Goal: Information Seeking & Learning: Learn about a topic

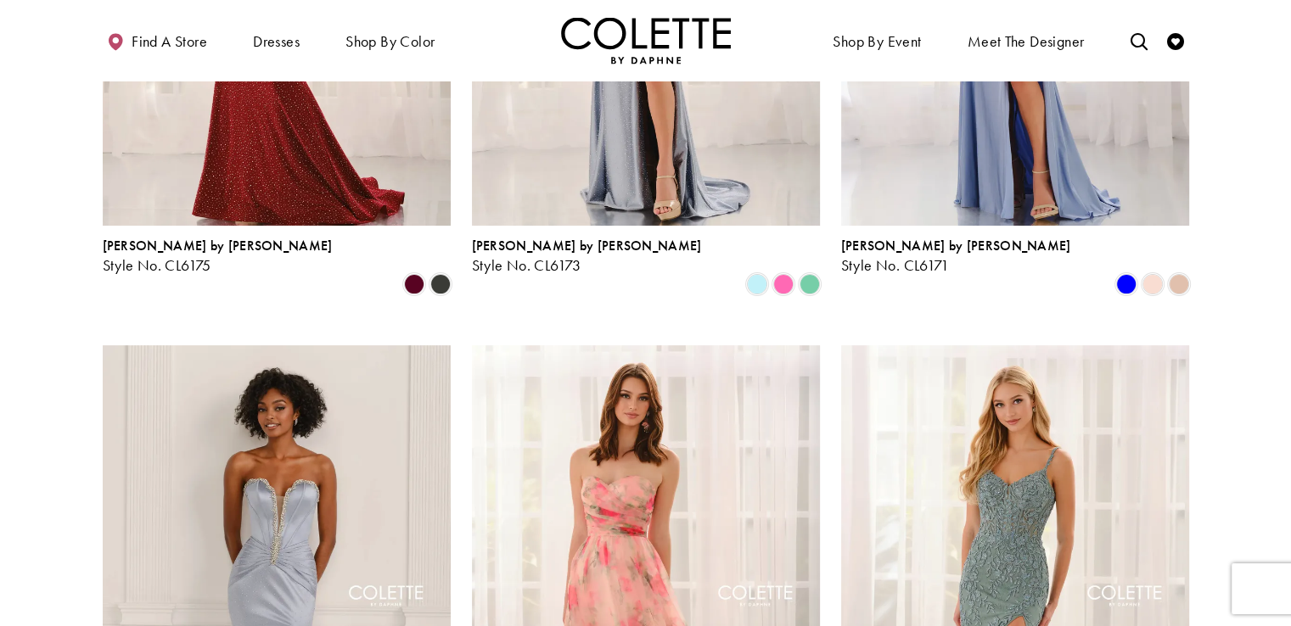
scroll to position [3219, 0]
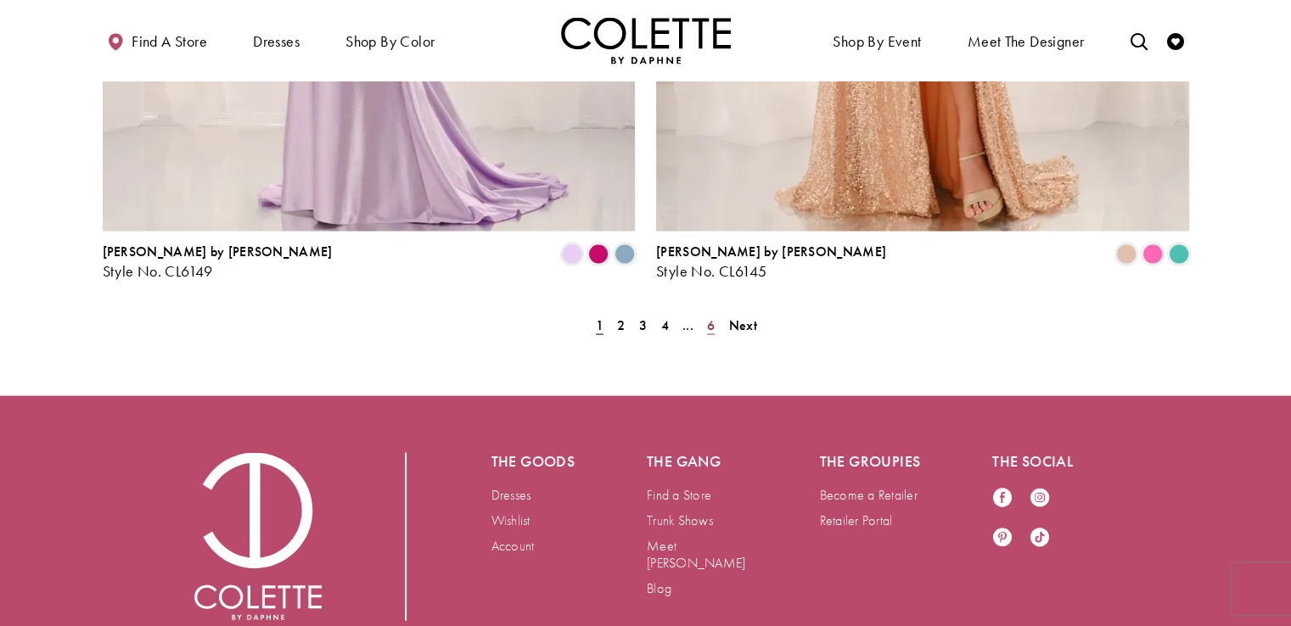
click at [709, 316] on span "6" at bounding box center [711, 325] width 8 height 18
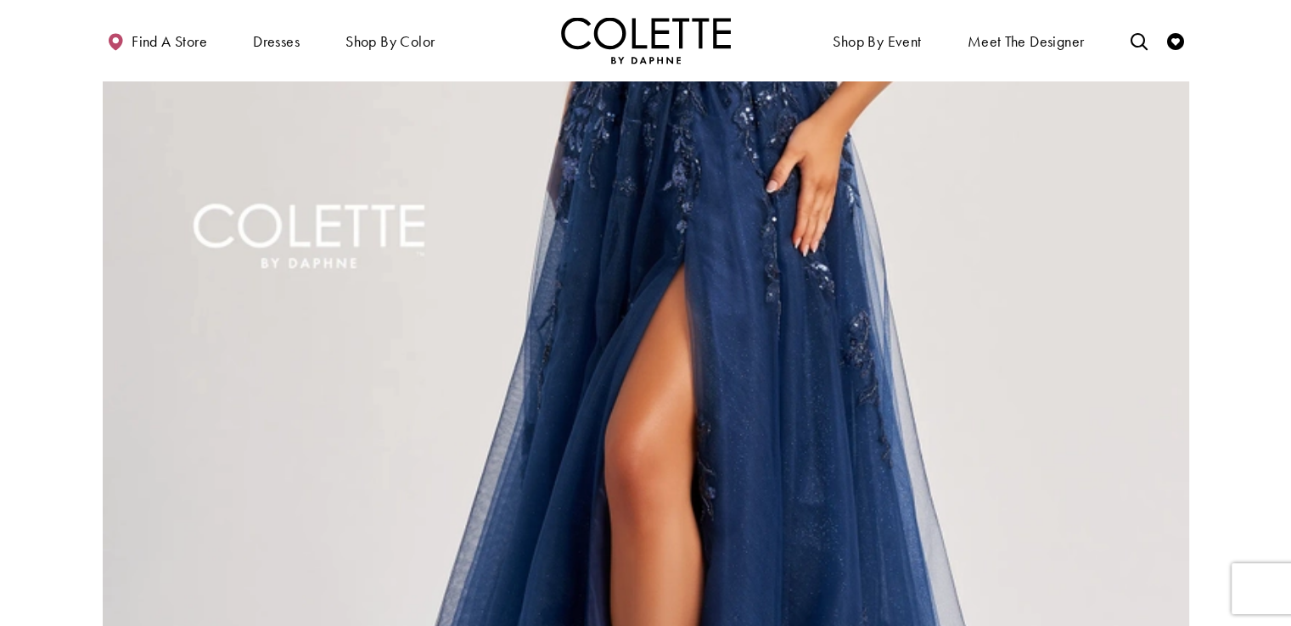
scroll to position [92, 0]
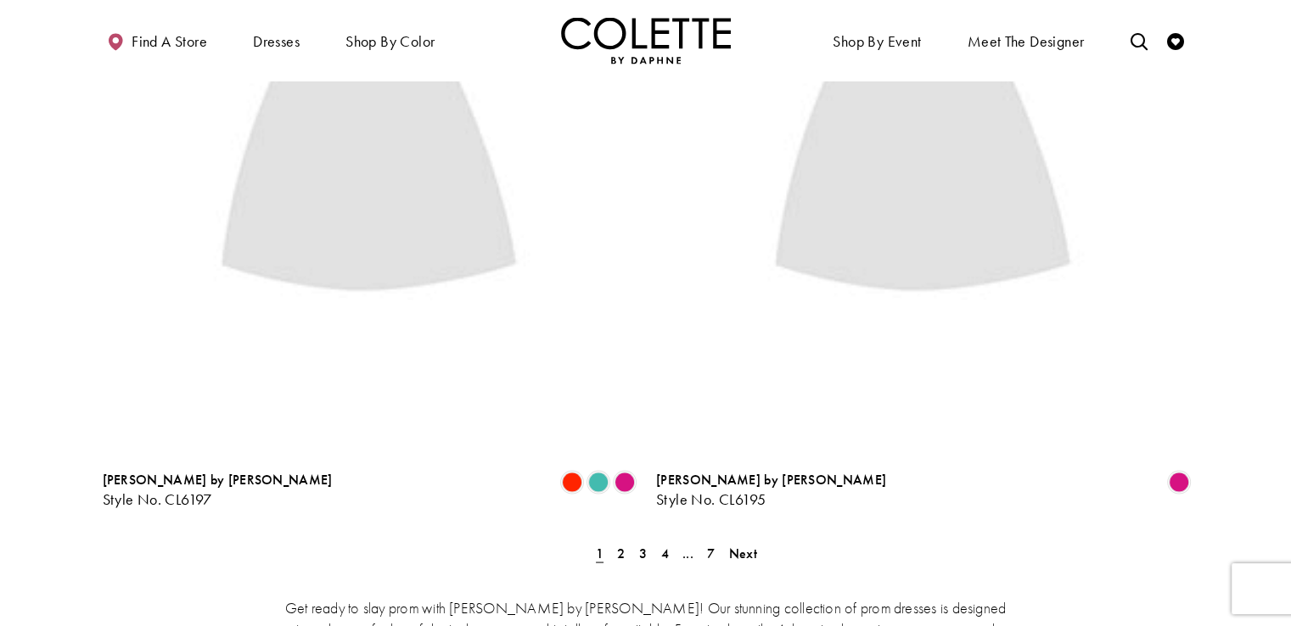
drag, startPoint x: 1300, startPoint y: 150, endPoint x: 787, endPoint y: 410, distance: 575.4
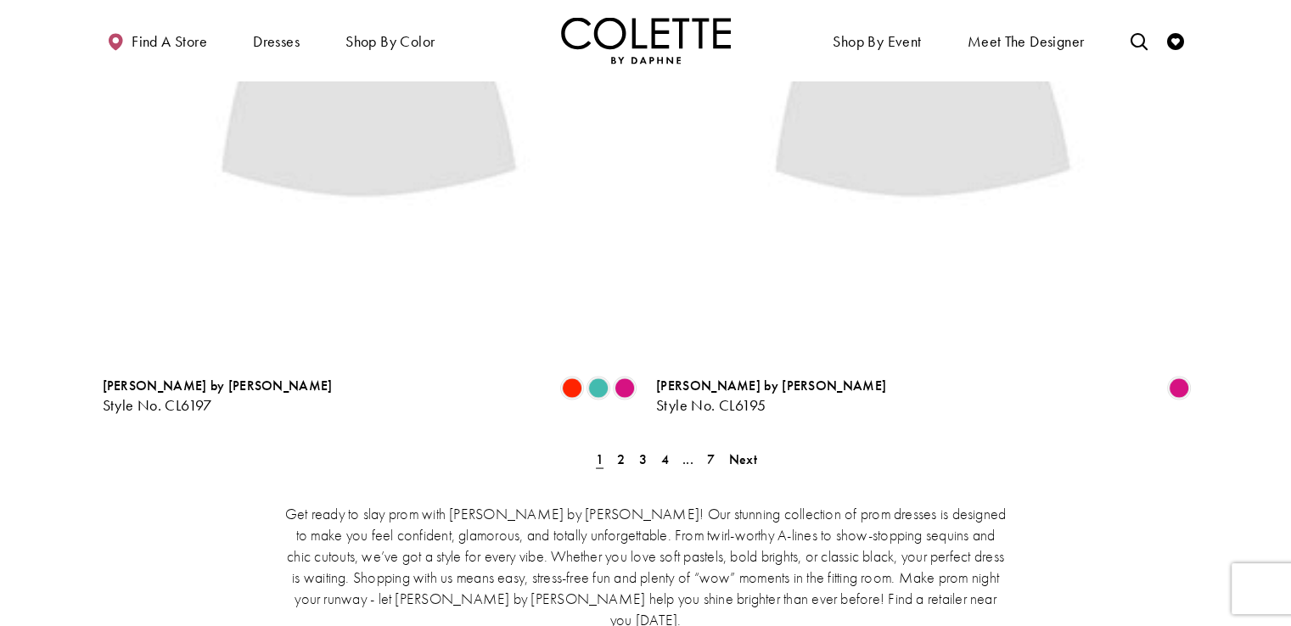
scroll to position [3278, 0]
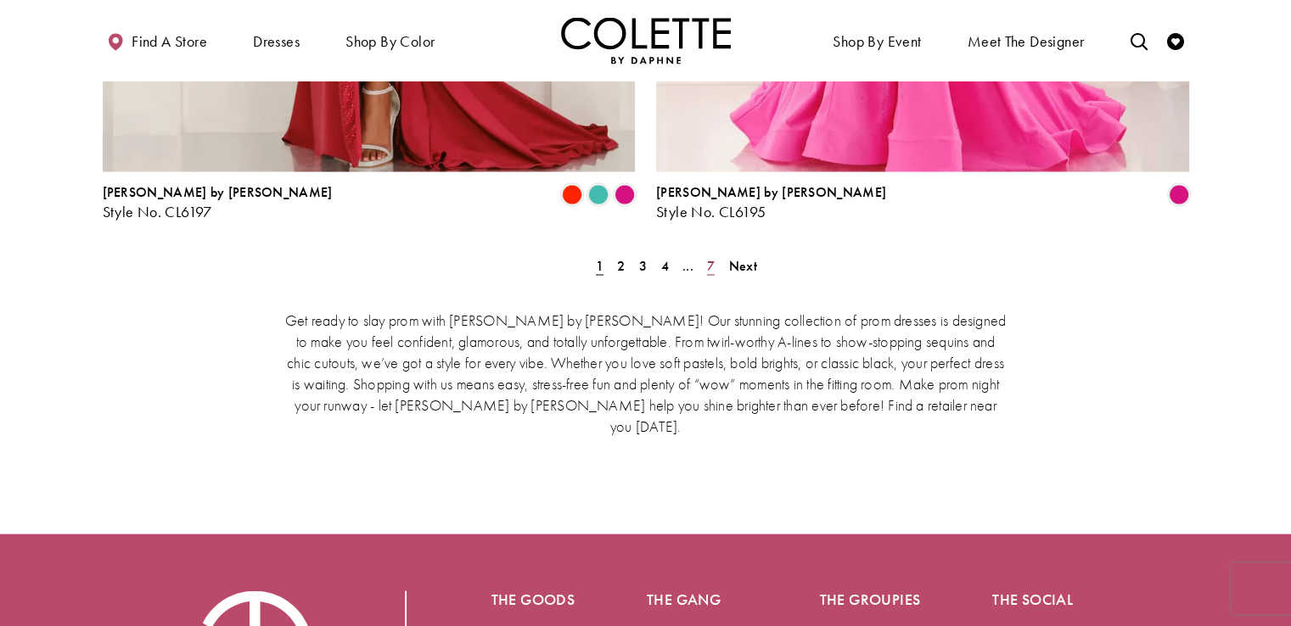
click at [709, 257] on span "7" at bounding box center [711, 266] width 8 height 18
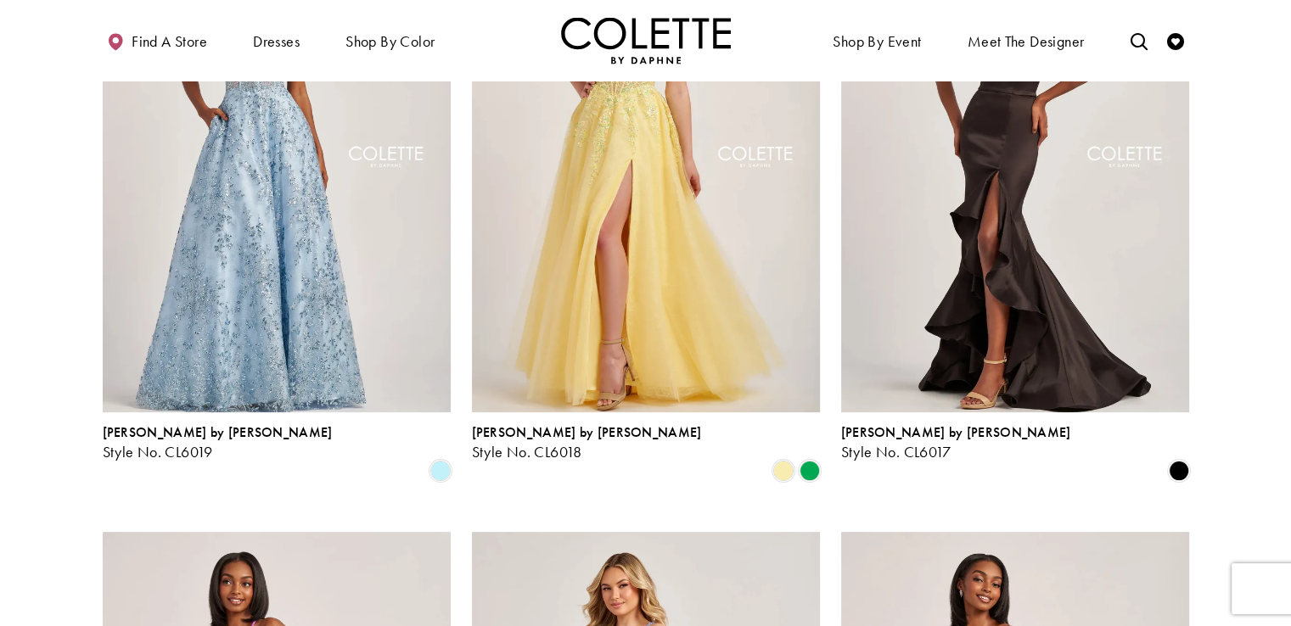
scroll to position [431, 0]
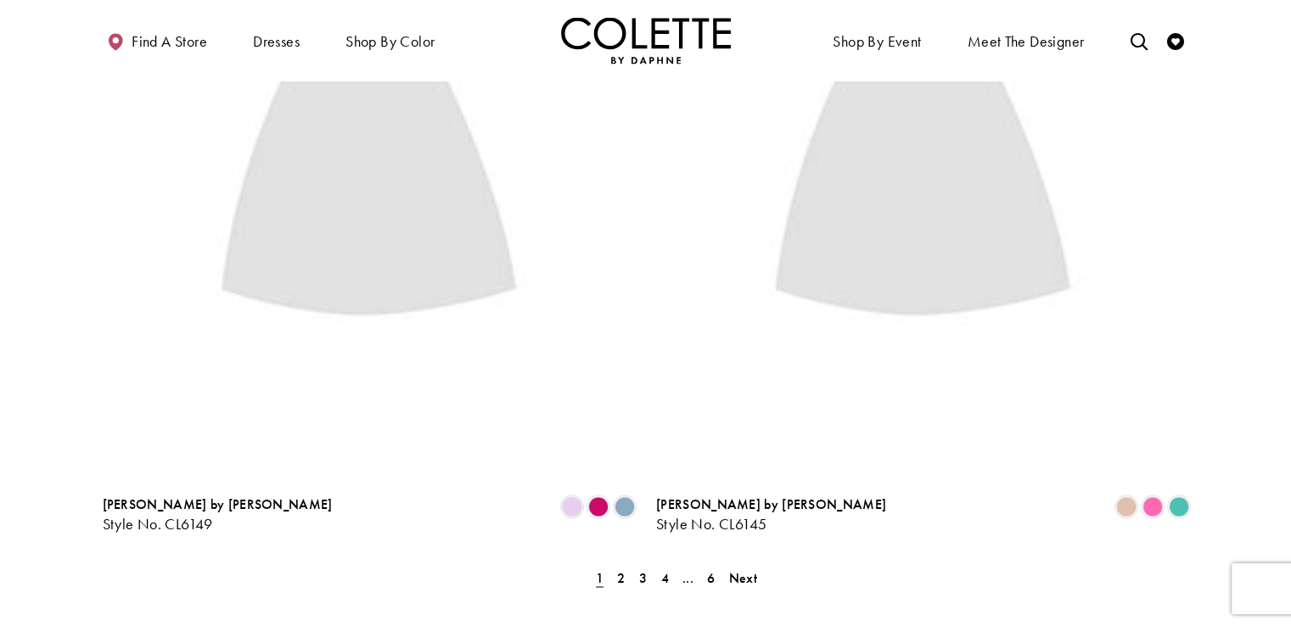
scroll to position [2984, 0]
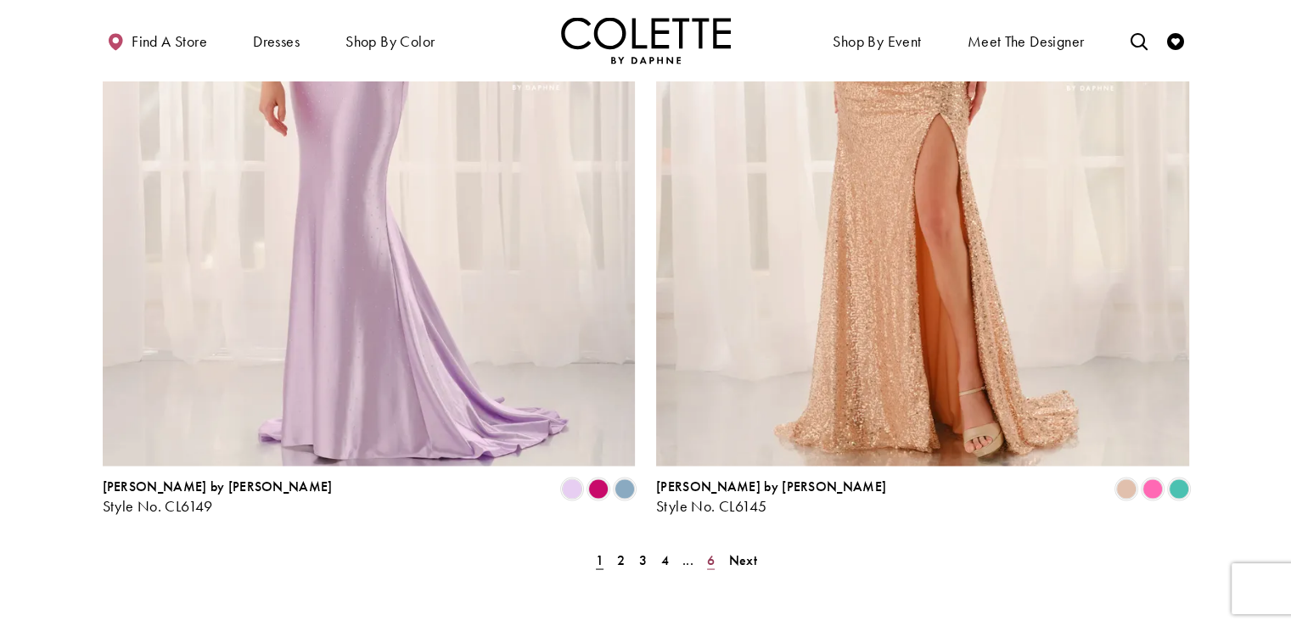
click at [709, 551] on span "6" at bounding box center [711, 560] width 8 height 18
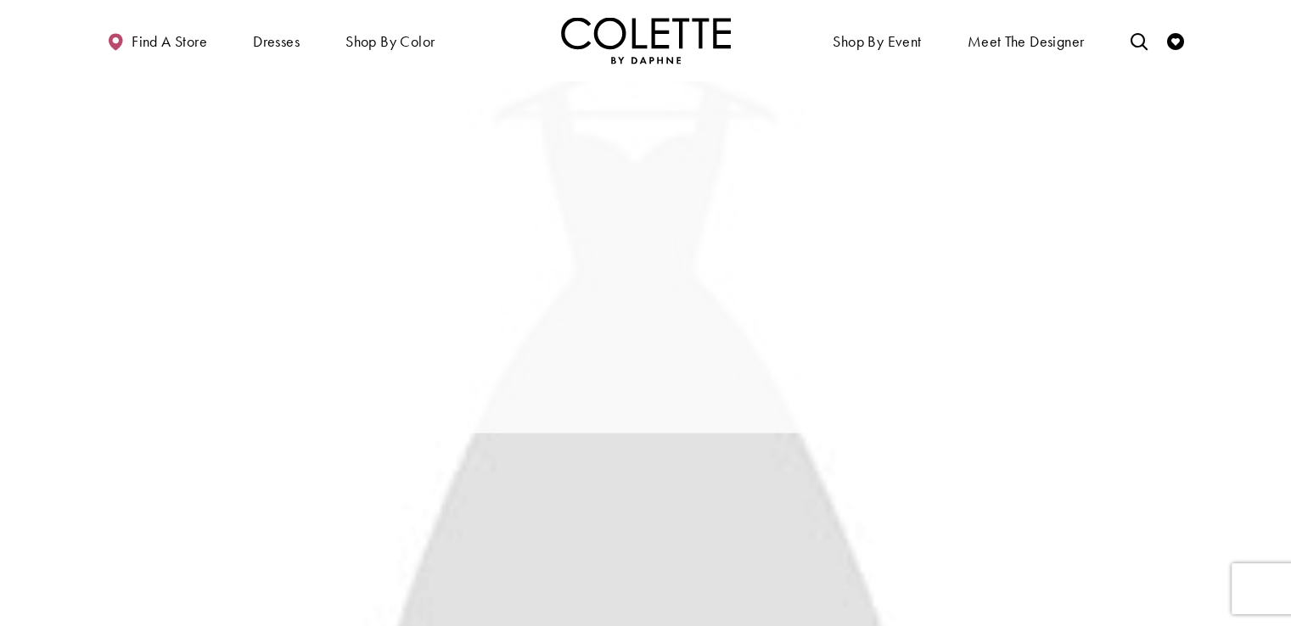
scroll to position [92, 0]
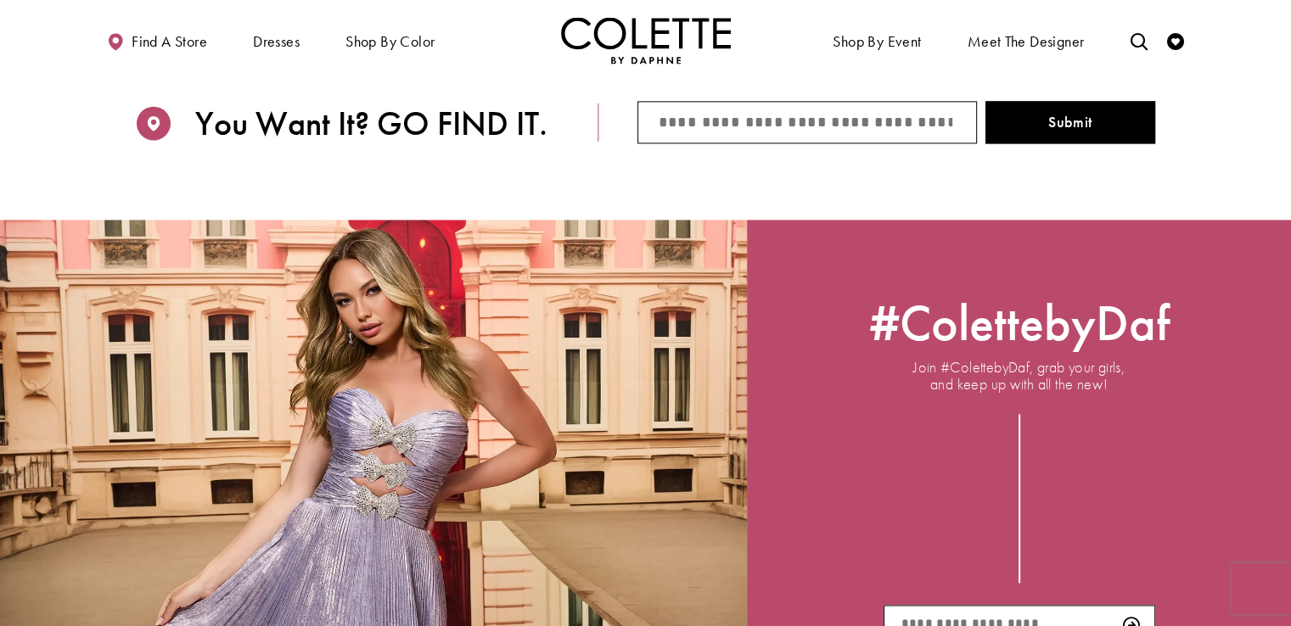
scroll to position [2432, 0]
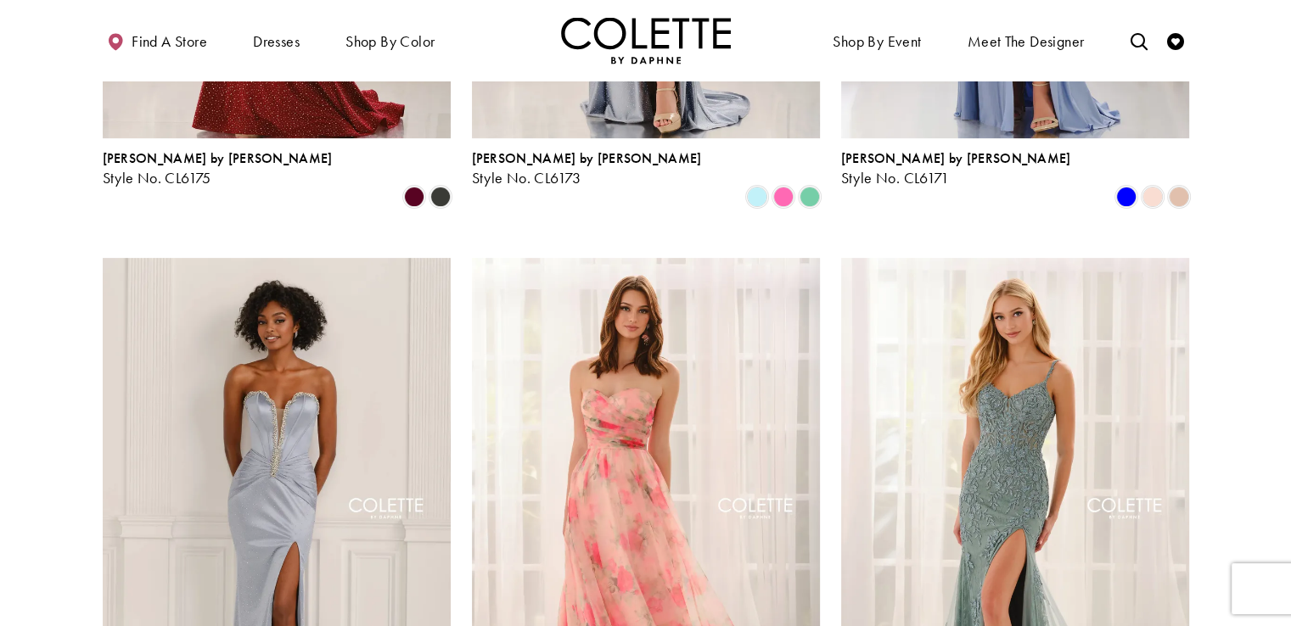
scroll to position [679, 0]
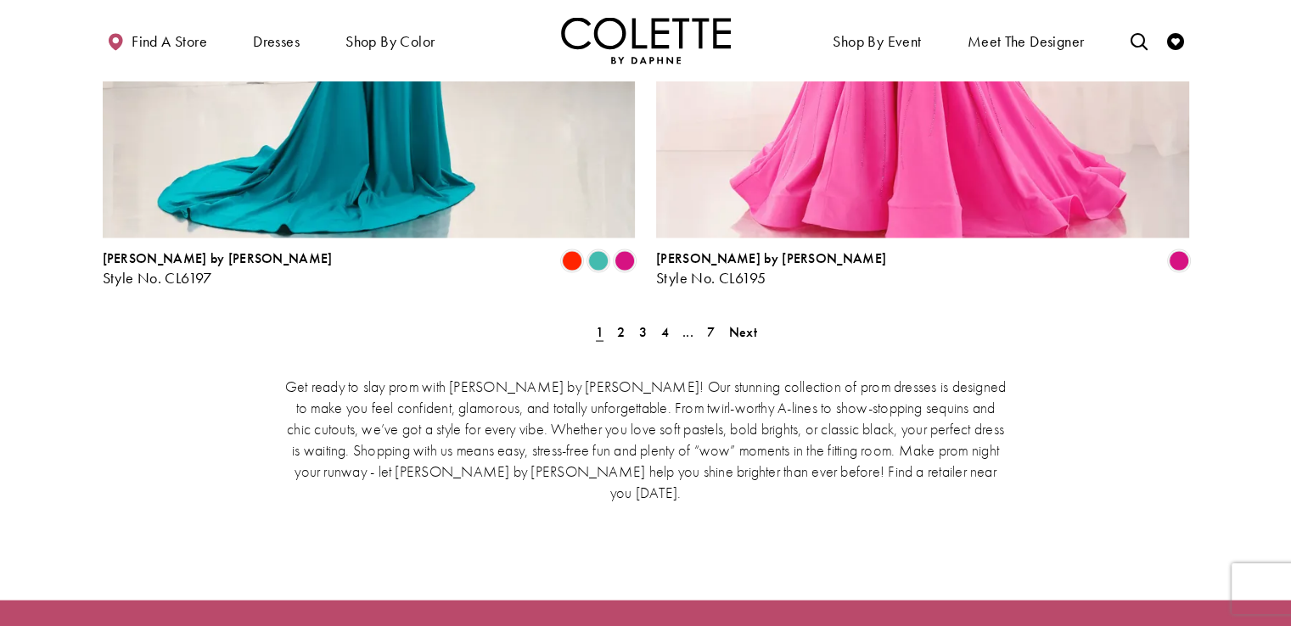
scroll to position [3225, 0]
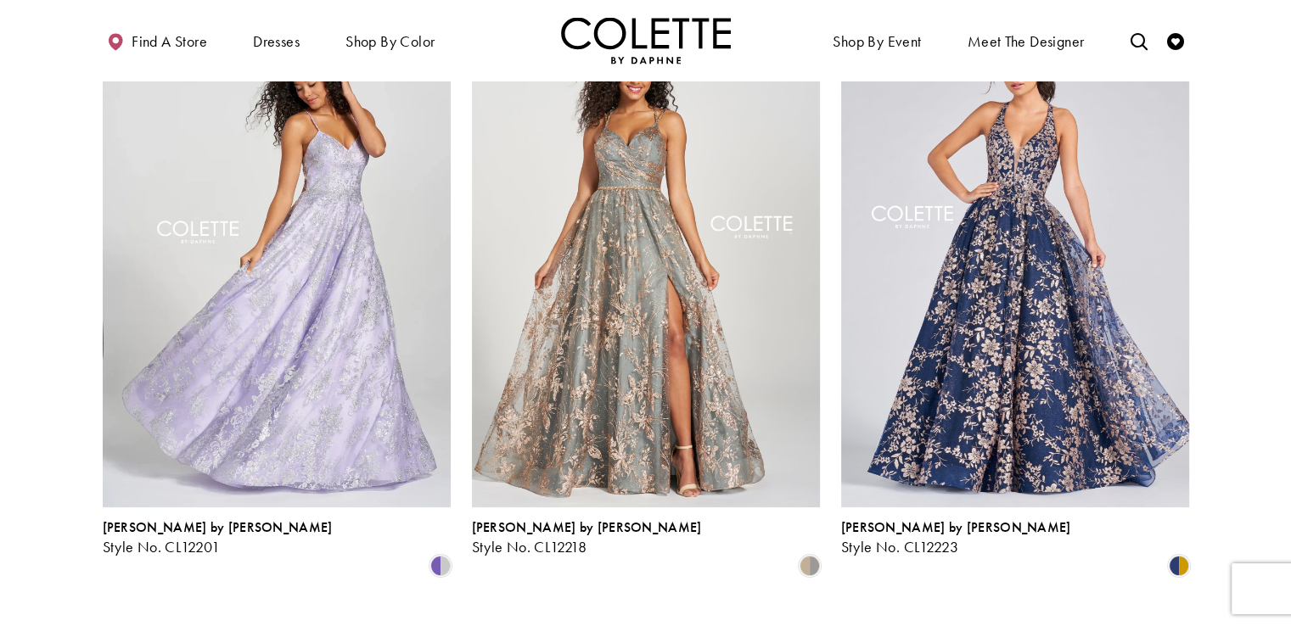
scroll to position [170, 0]
click at [683, 31] on img "Visit Home Page" at bounding box center [646, 40] width 170 height 47
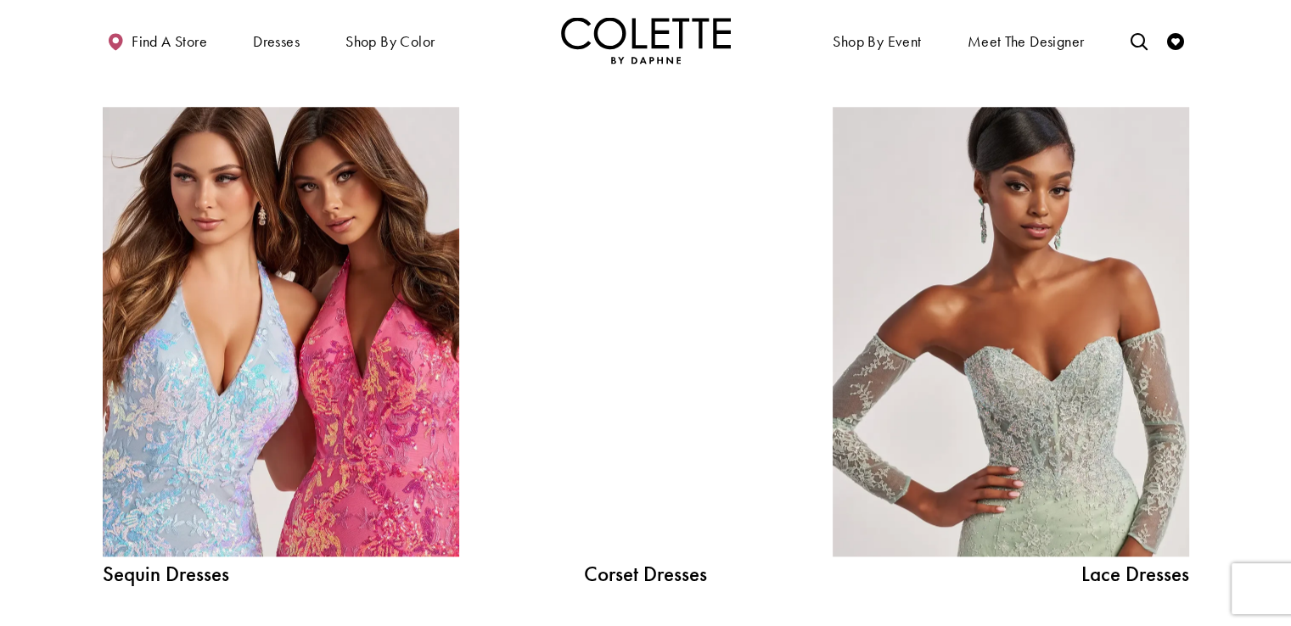
scroll to position [2150, 0]
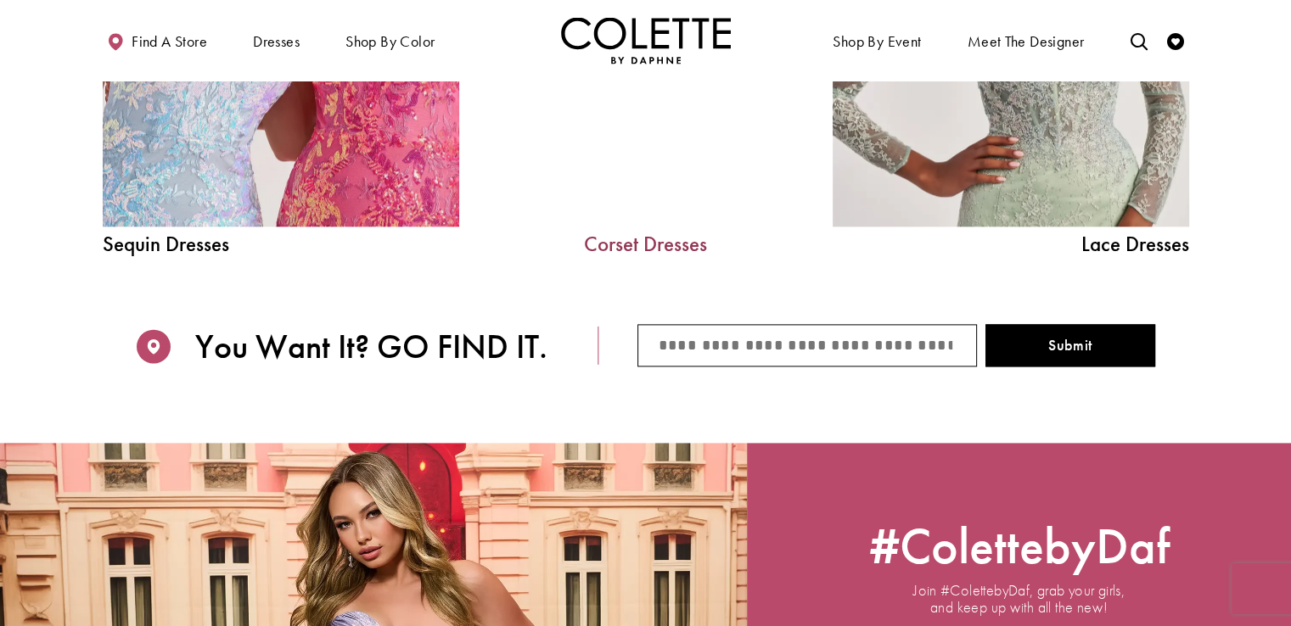
click at [635, 242] on link "Corset Dresses" at bounding box center [646, 243] width 255 height 21
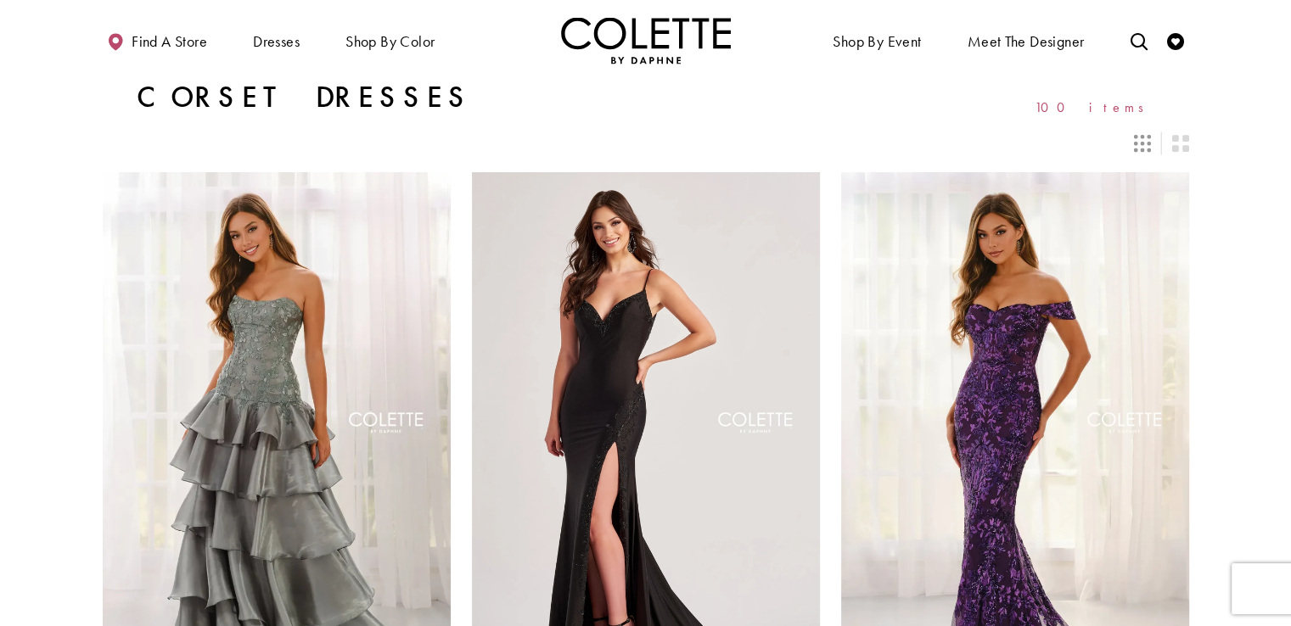
click at [682, 36] on img "Visit Home Page" at bounding box center [646, 40] width 170 height 47
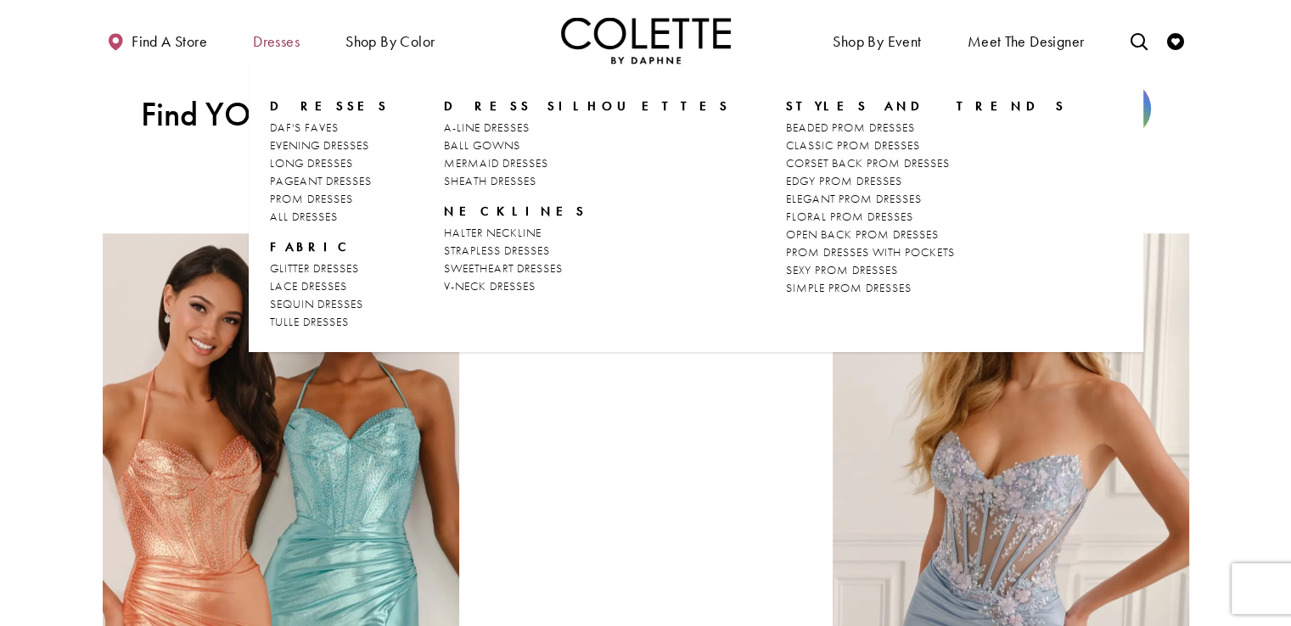
scroll to position [1574, 0]
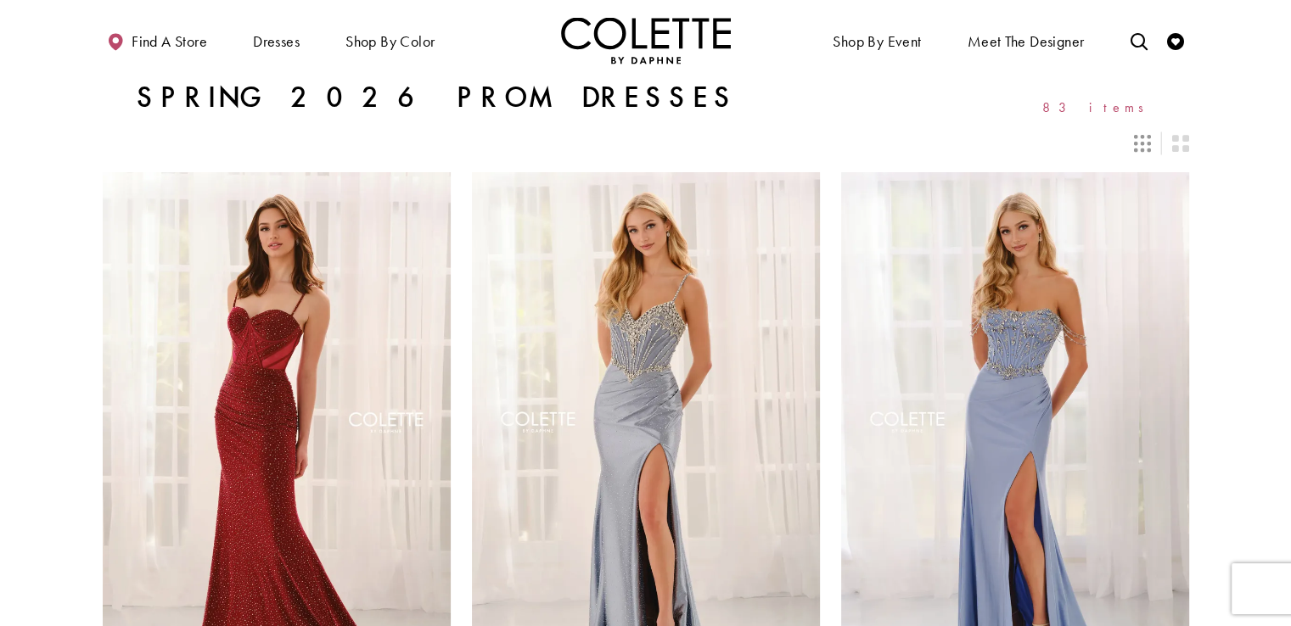
click at [665, 38] on img "Visit Home Page" at bounding box center [646, 40] width 170 height 47
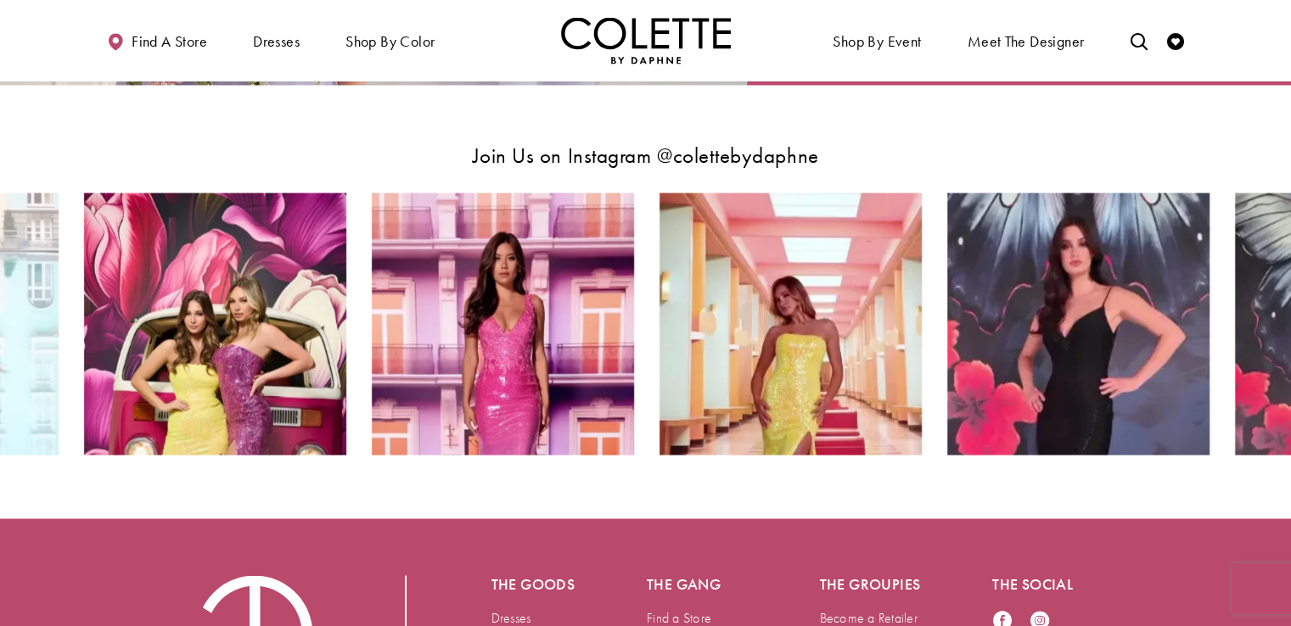
scroll to position [2762, 0]
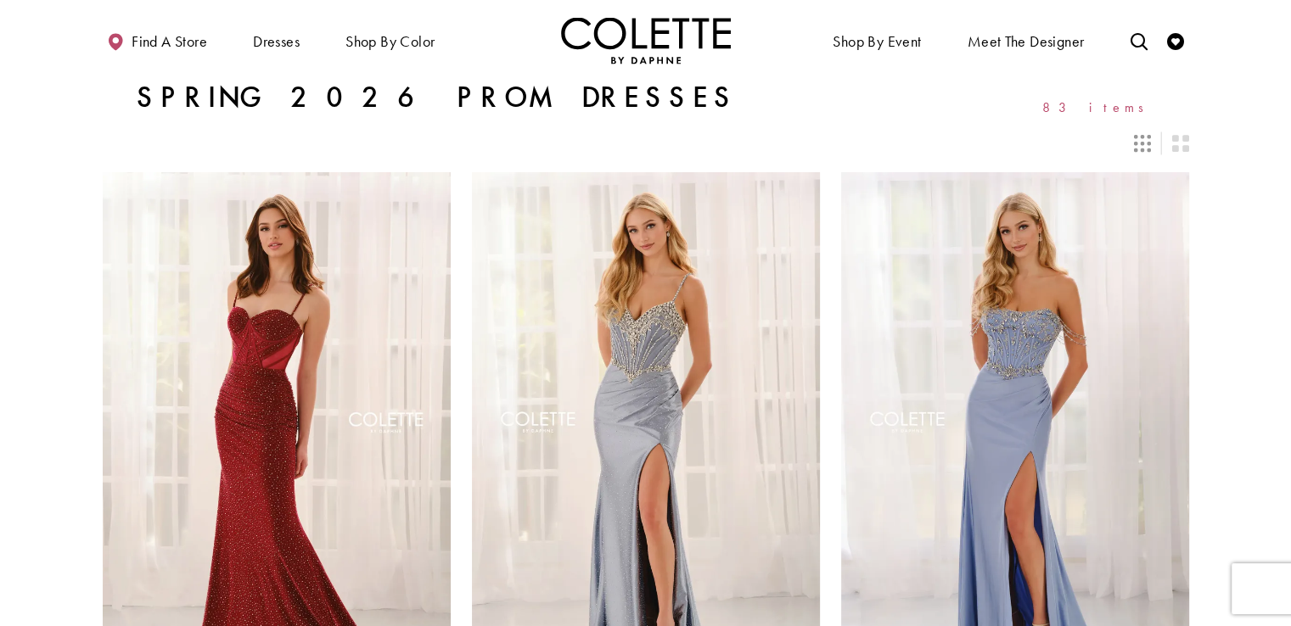
click at [615, 37] on img "Visit Home Page" at bounding box center [646, 40] width 170 height 47
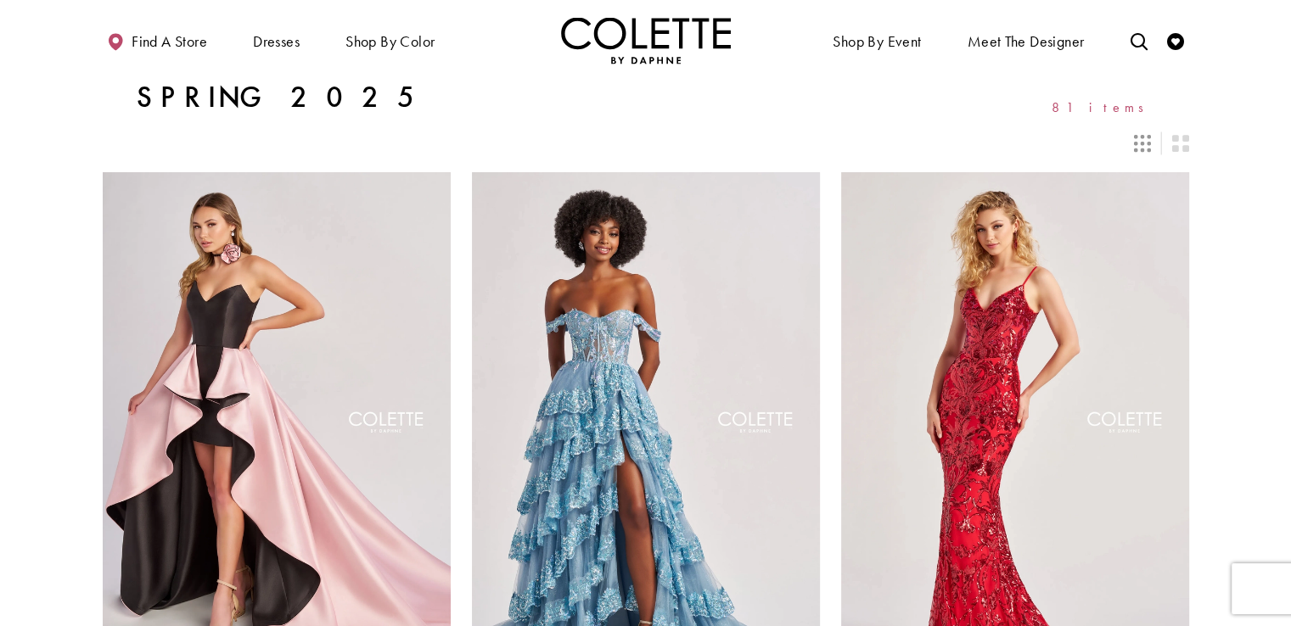
scroll to position [339, 0]
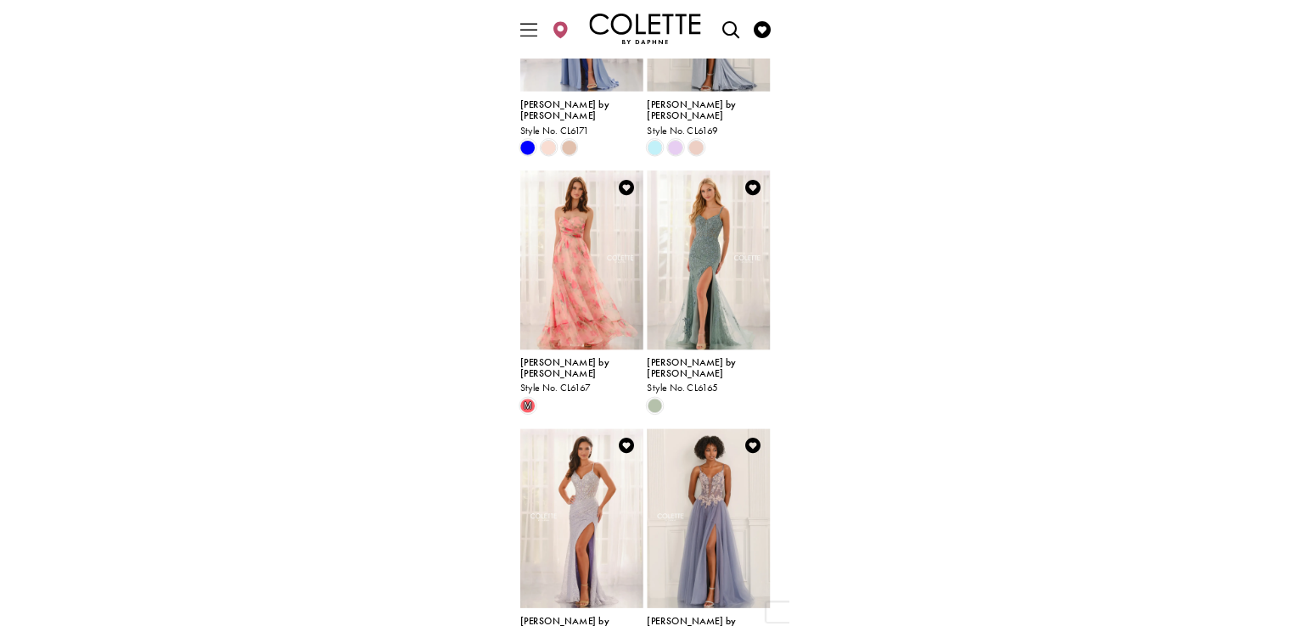
scroll to position [452, 0]
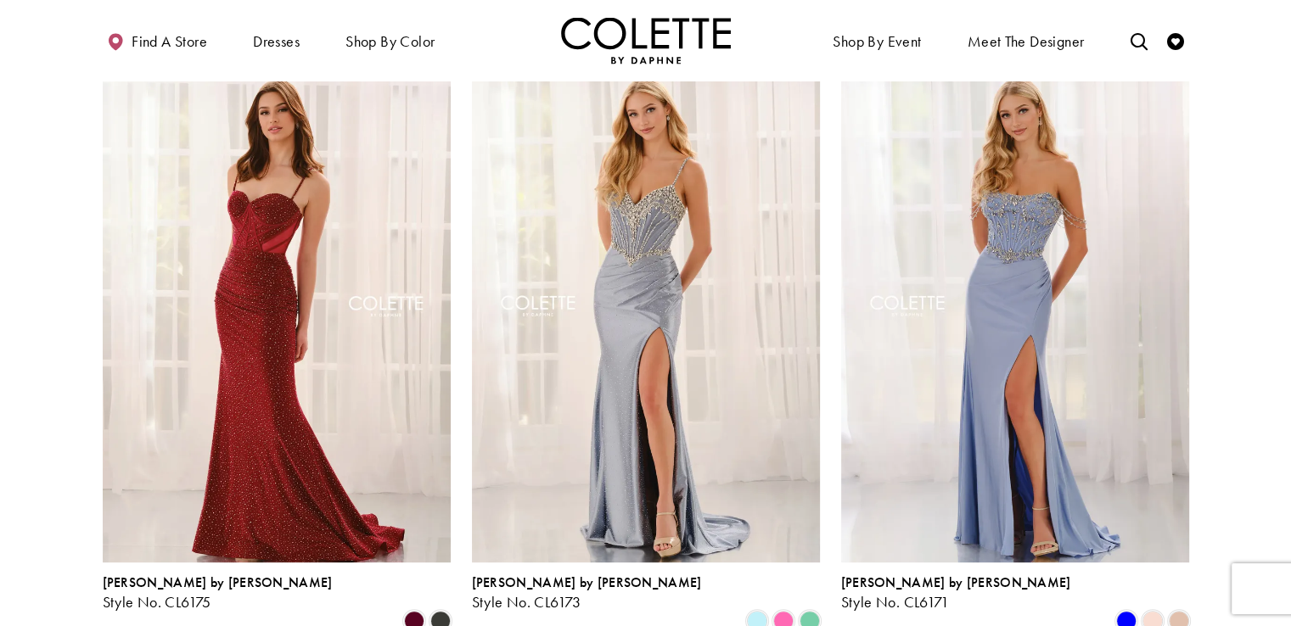
click at [679, 1] on div "Find a store Dresses Dresses Occasion" at bounding box center [646, 40] width 1086 height 81
click at [669, 45] on img "Visit Home Page" at bounding box center [646, 40] width 170 height 47
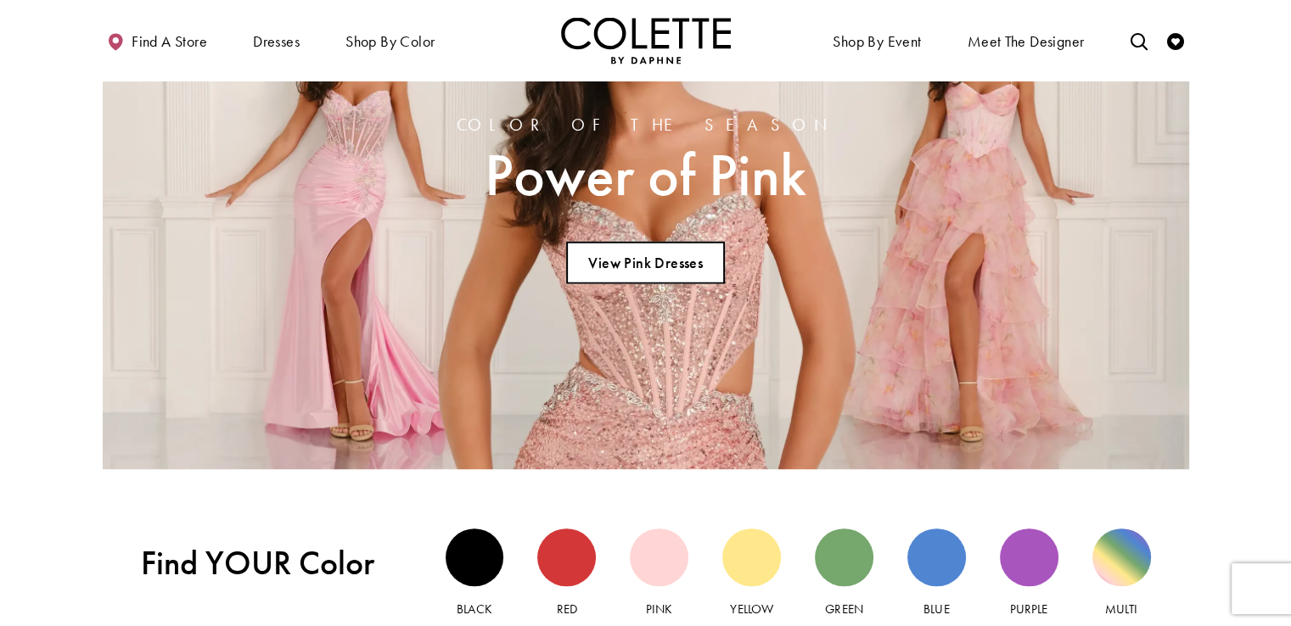
click at [648, 276] on link "View Pink Dresses" at bounding box center [645, 263] width 159 height 42
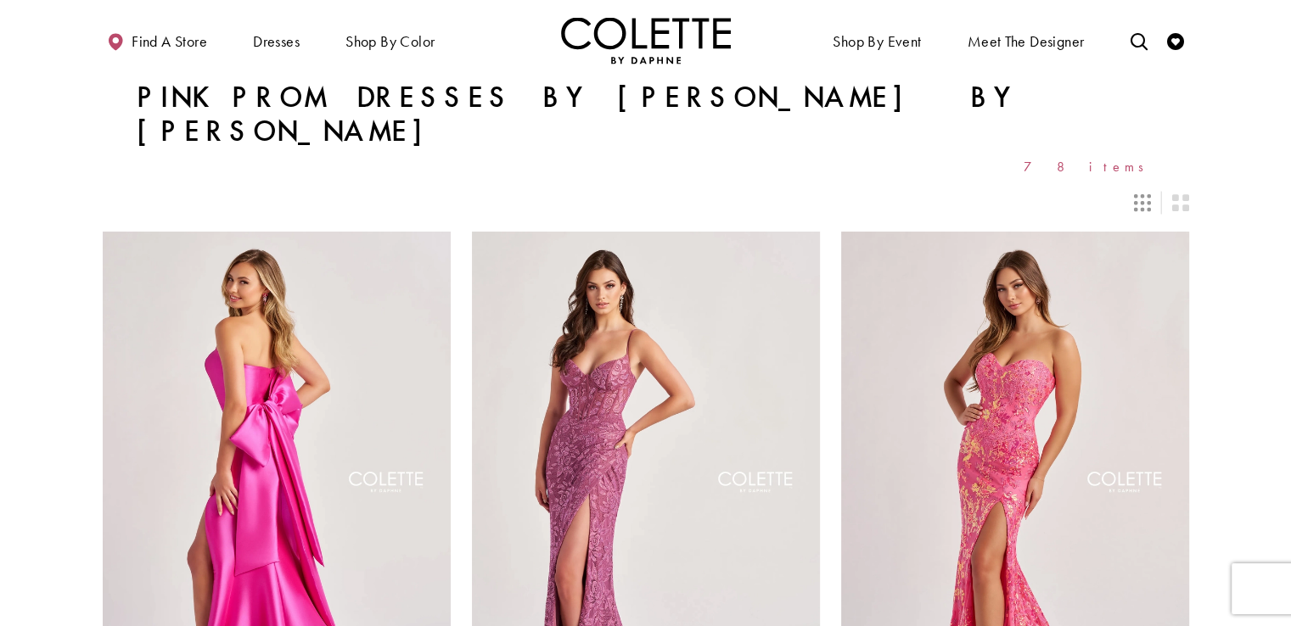
click at [646, 39] on img "Visit Home Page" at bounding box center [646, 40] width 170 height 47
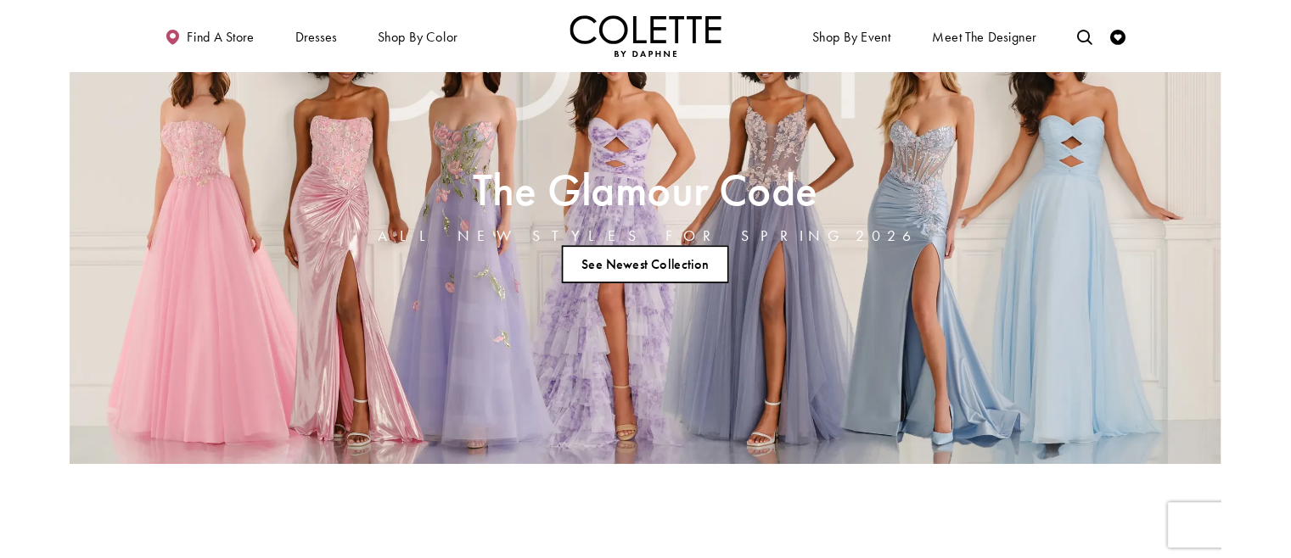
scroll to position [283, 0]
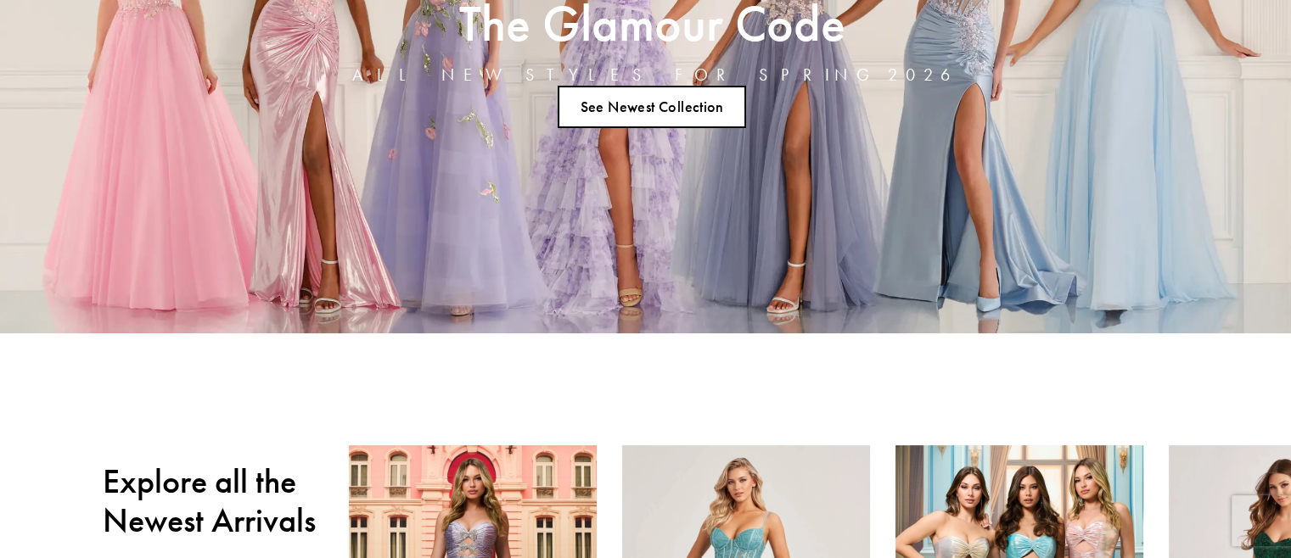
click at [0, 0] on icon "Toggle Main Navigation Menu" at bounding box center [0, 0] width 0 height 0
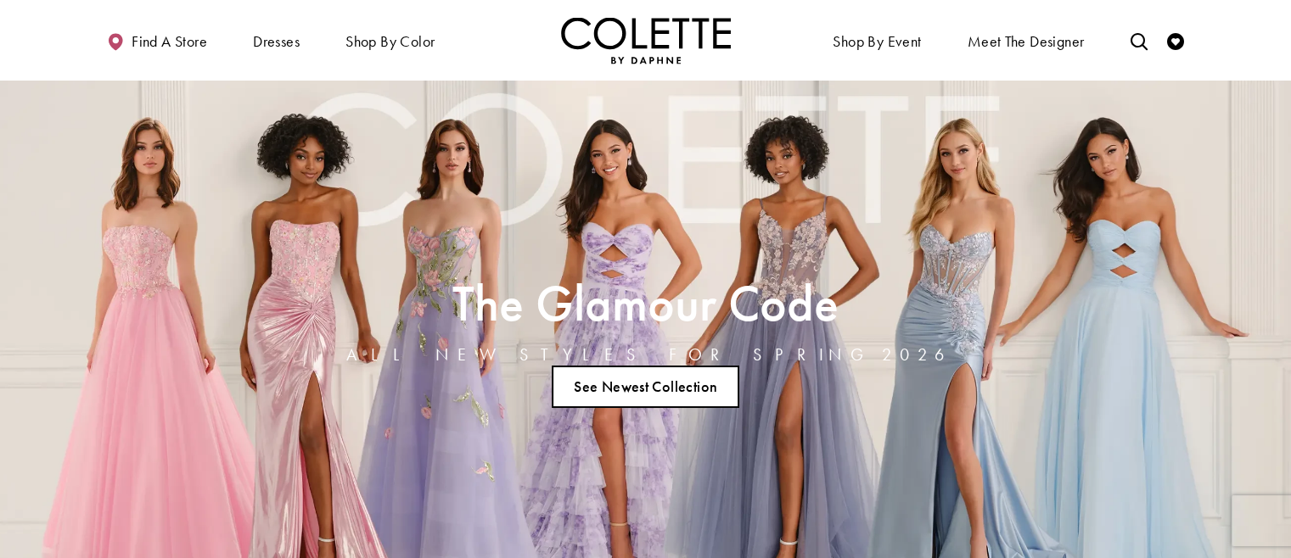
click at [655, 367] on link "See Newest Collection" at bounding box center [646, 387] width 188 height 42
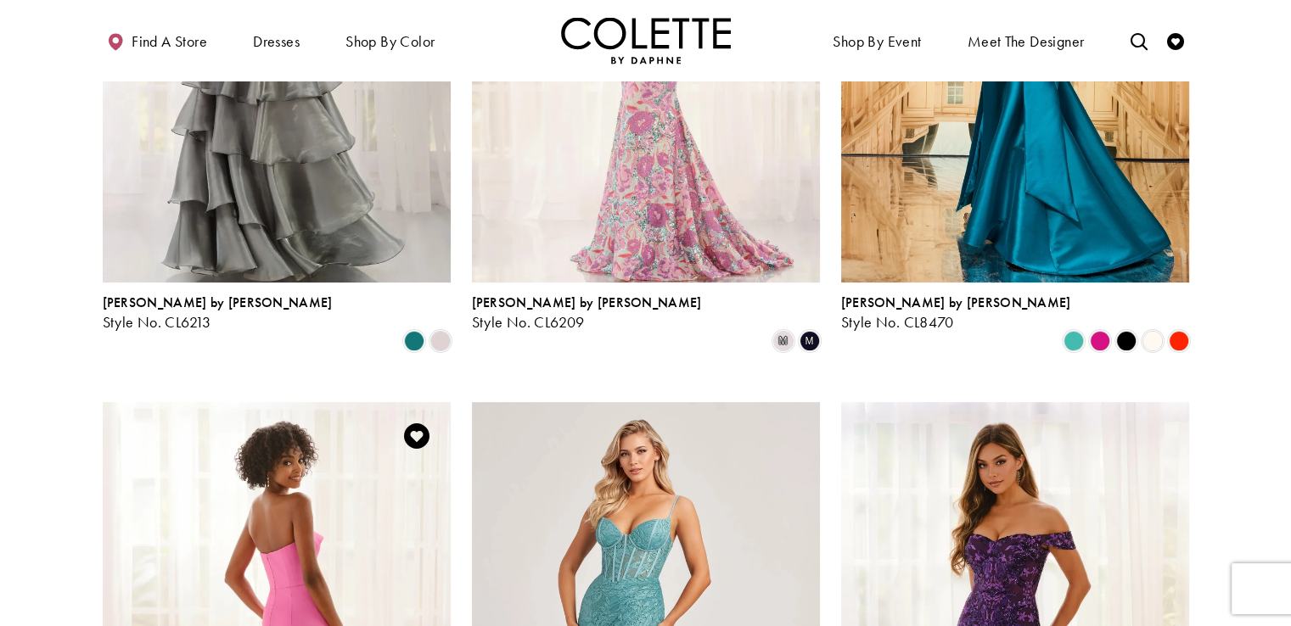
scroll to position [735, 0]
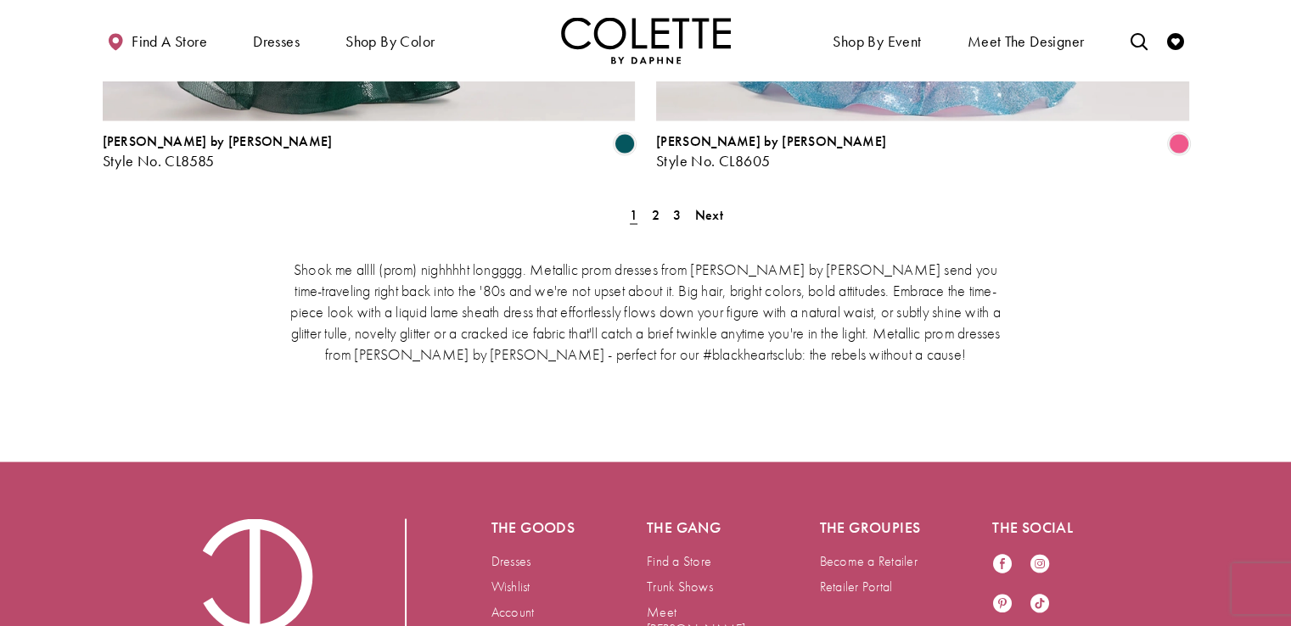
scroll to position [3396, 0]
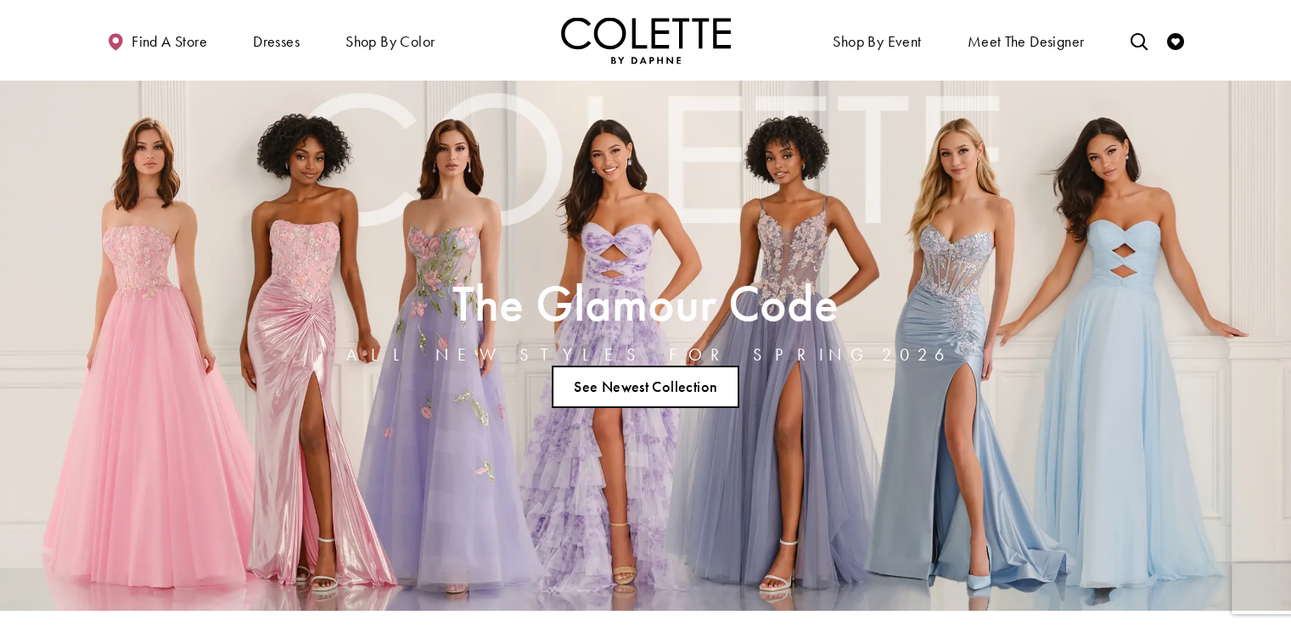
click at [678, 378] on link "See Newest Collection" at bounding box center [646, 387] width 188 height 42
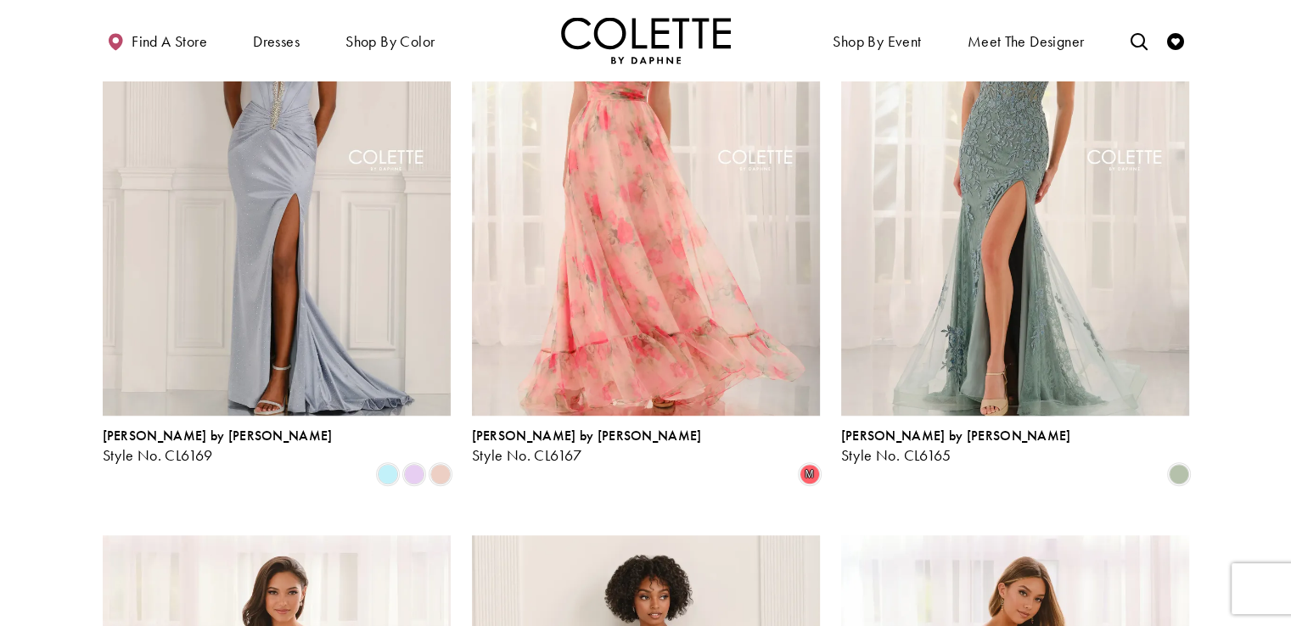
scroll to position [1244, 0]
